Goal: Navigation & Orientation: Find specific page/section

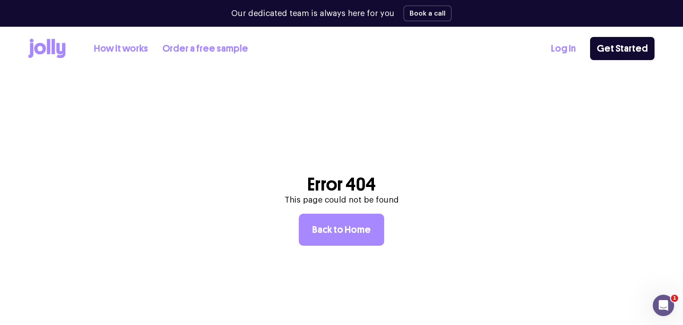
click at [547, 48] on div "How it works Order a free sample Log In Get Started" at bounding box center [341, 49] width 626 height 44
click at [563, 48] on link "Log In" at bounding box center [563, 48] width 25 height 15
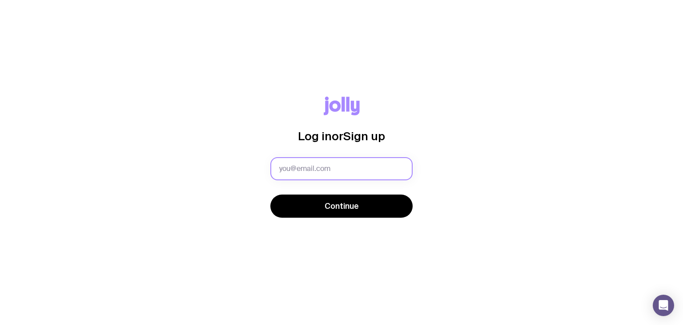
type input "[PERSON_NAME][EMAIL_ADDRESS][PERSON_NAME][DOMAIN_NAME]"
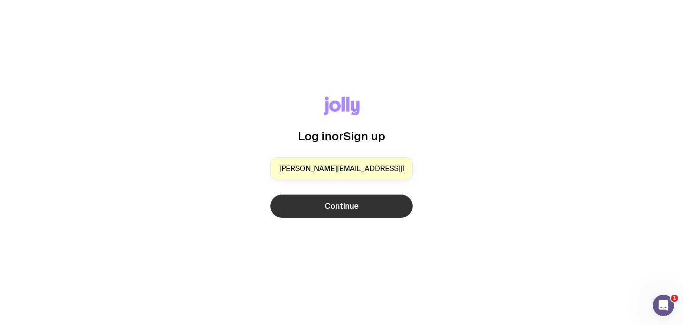
click at [342, 211] on span "Continue" at bounding box center [342, 206] width 34 height 11
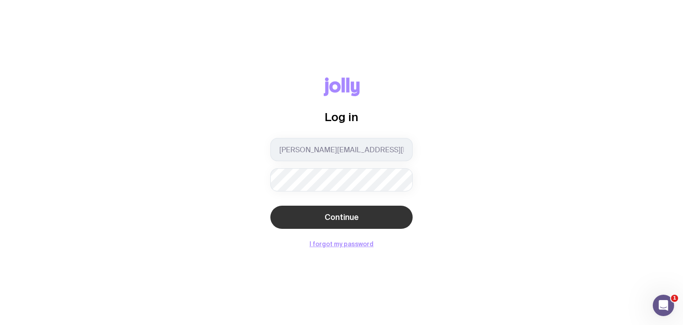
click at [331, 216] on span "Continue" at bounding box center [342, 217] width 34 height 11
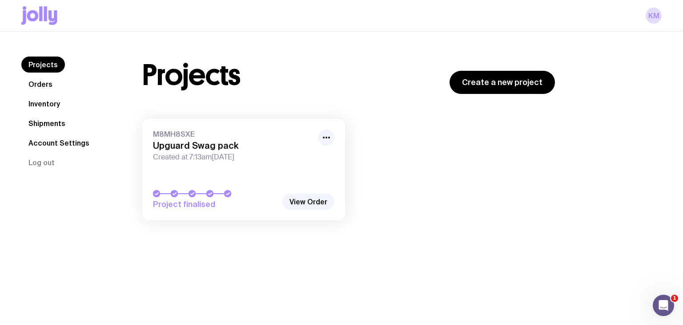
click at [68, 125] on link "Shipments" at bounding box center [46, 123] width 51 height 16
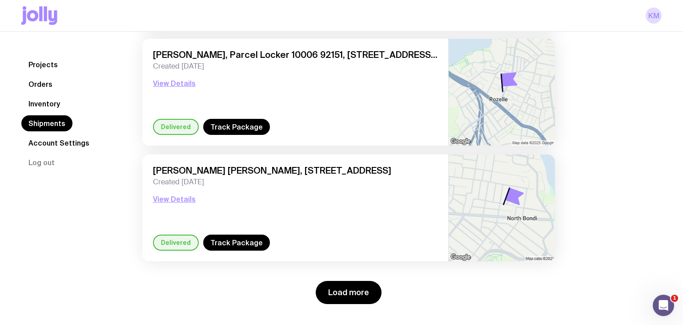
scroll to position [1231, 0]
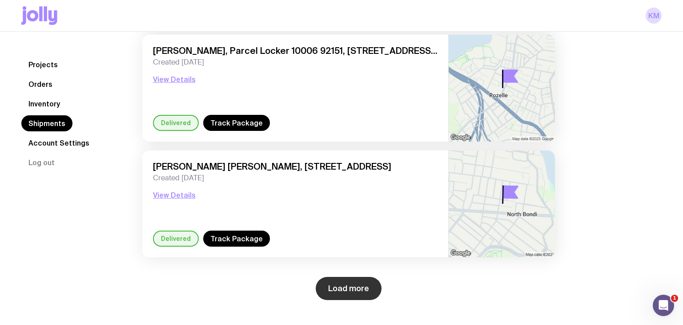
click at [352, 280] on button "Load more" at bounding box center [349, 288] width 66 height 23
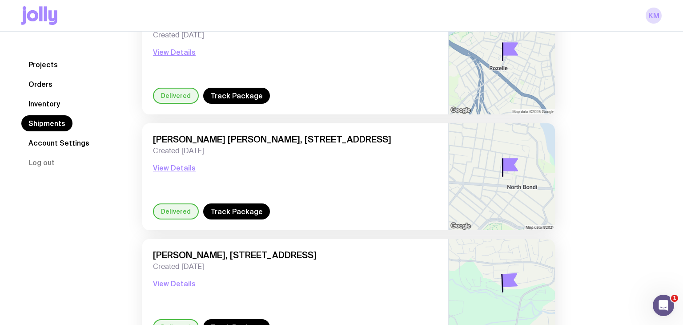
scroll to position [1256, 0]
